Goal: Task Accomplishment & Management: Manage account settings

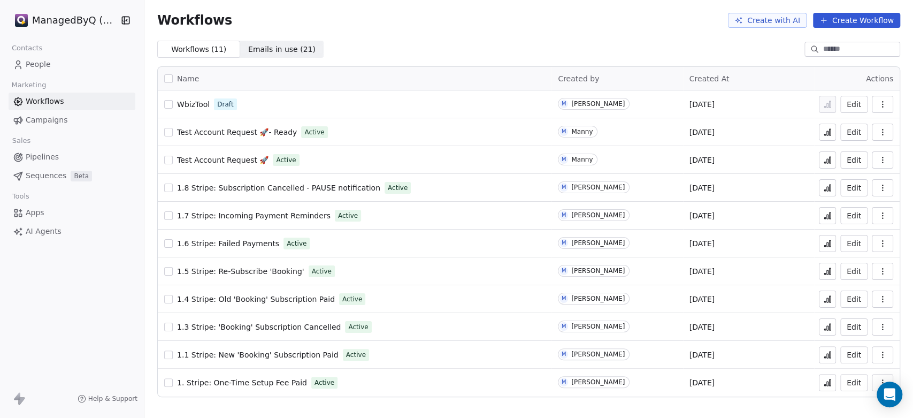
click at [826, 130] on icon at bounding box center [827, 132] width 9 height 9
click at [35, 62] on span "People" at bounding box center [38, 64] width 25 height 11
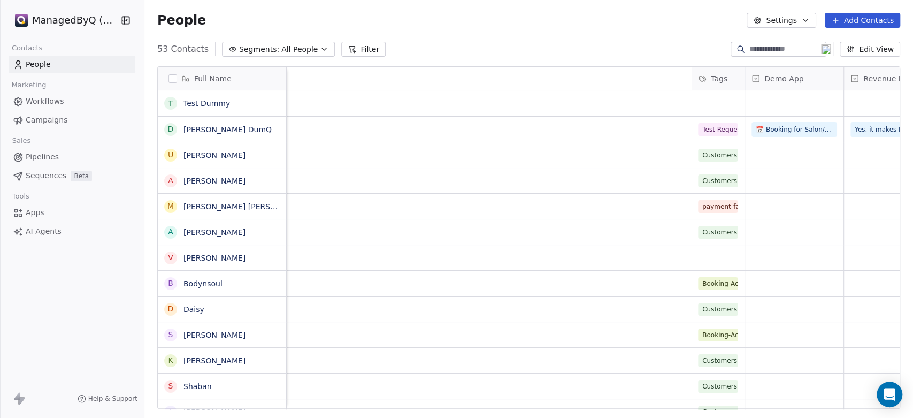
scroll to position [0, 697]
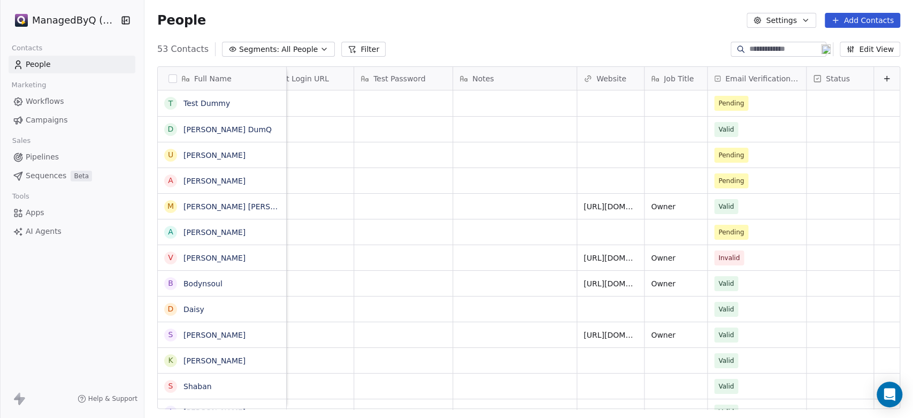
click at [869, 50] on button "Edit View" at bounding box center [870, 49] width 60 height 15
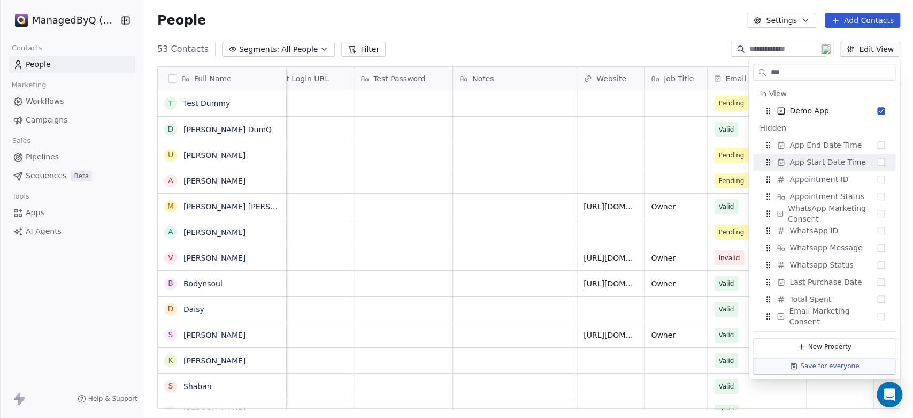
type input "***"
click at [884, 159] on button "Suggestions" at bounding box center [880, 161] width 7 height 7
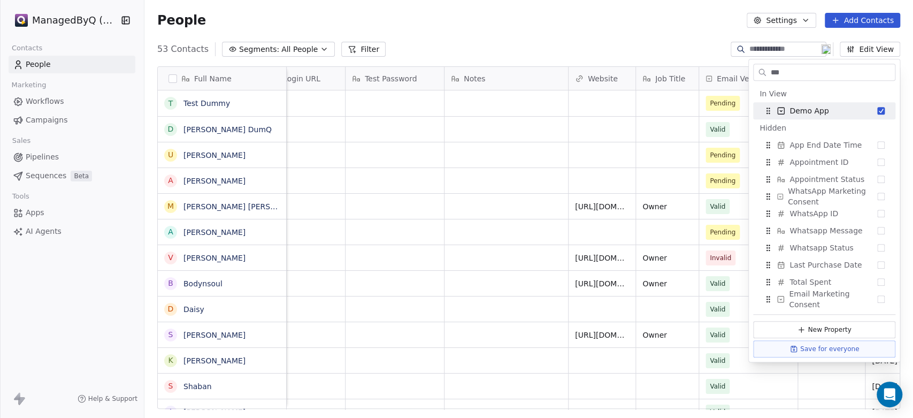
click at [617, 37] on div "People Settings Add Contacts" at bounding box center [528, 20] width 769 height 41
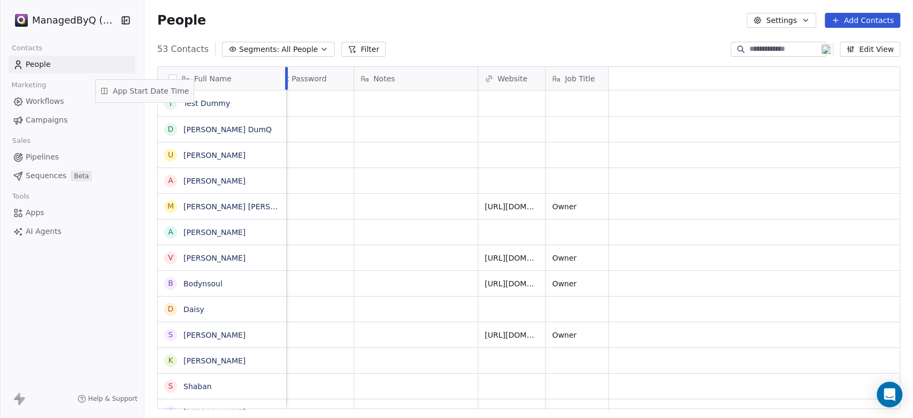
scroll to position [0, 0]
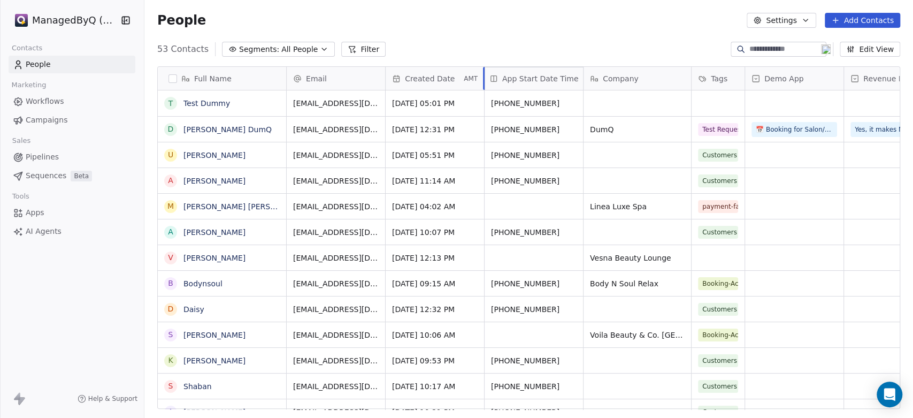
drag, startPoint x: 802, startPoint y: 82, endPoint x: 513, endPoint y: 80, distance: 289.5
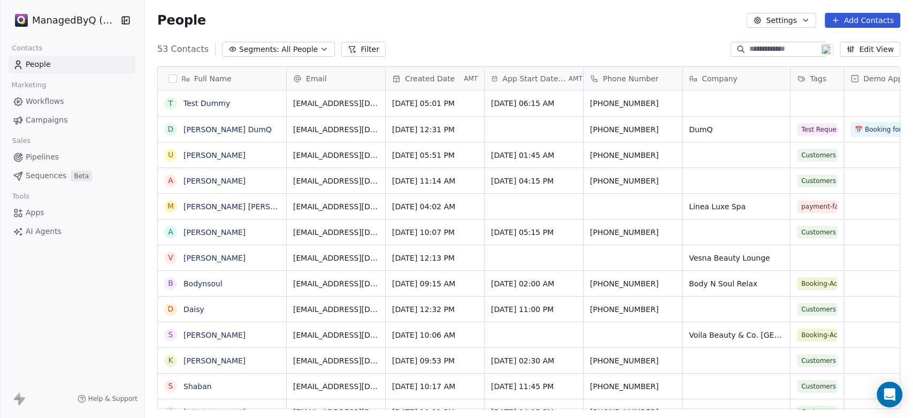
click at [51, 63] on link "People" at bounding box center [72, 65] width 127 height 18
